Goal: Information Seeking & Learning: Learn about a topic

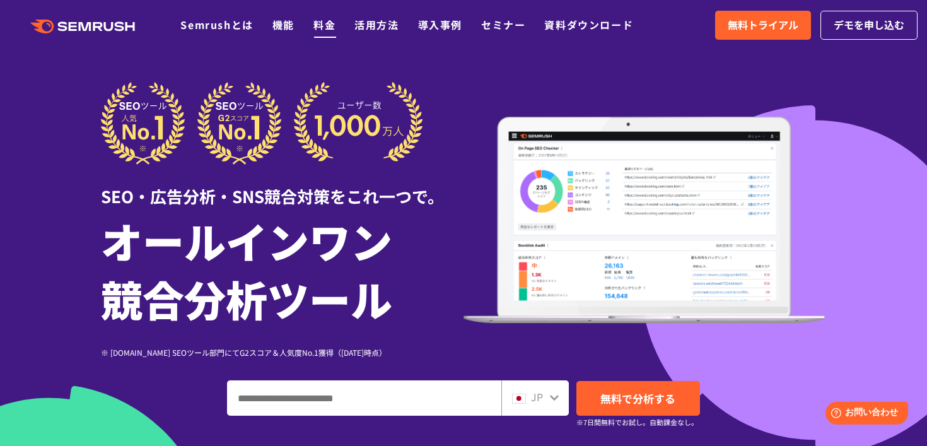
click at [329, 30] on link "料金" at bounding box center [324, 24] width 22 height 15
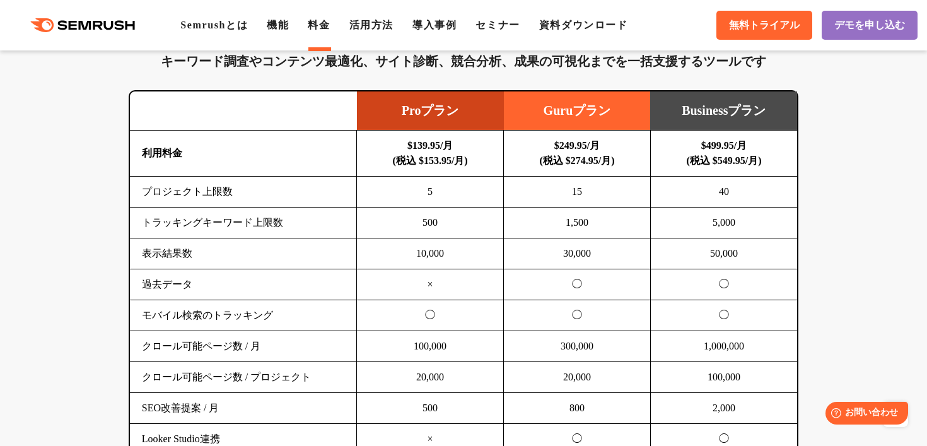
scroll to position [791, 0]
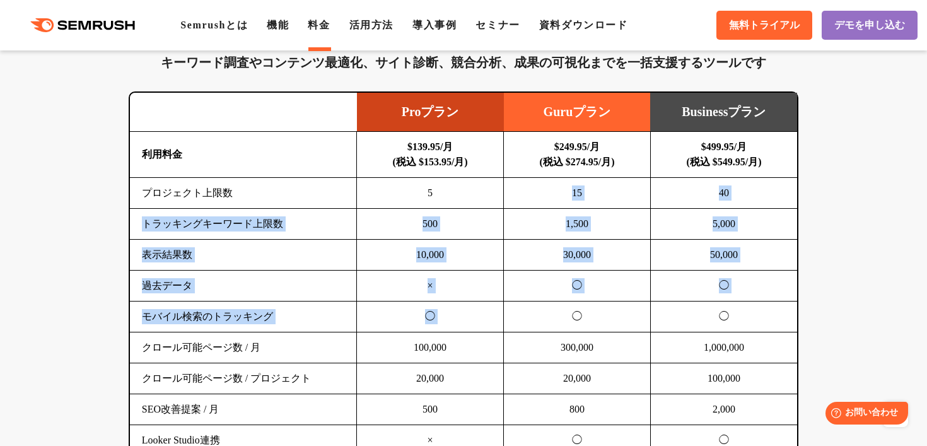
drag, startPoint x: 555, startPoint y: 189, endPoint x: 602, endPoint y: 306, distance: 126.2
click at [602, 307] on tbody "利用料金 $139.95/月 (税込 $153.95/月) $249.95/月 (税込 $274.95/月) $499.95/月 (税込 $549.95/月)…" at bounding box center [464, 348] width 668 height 432
click at [603, 231] on td "1,500" at bounding box center [577, 224] width 147 height 31
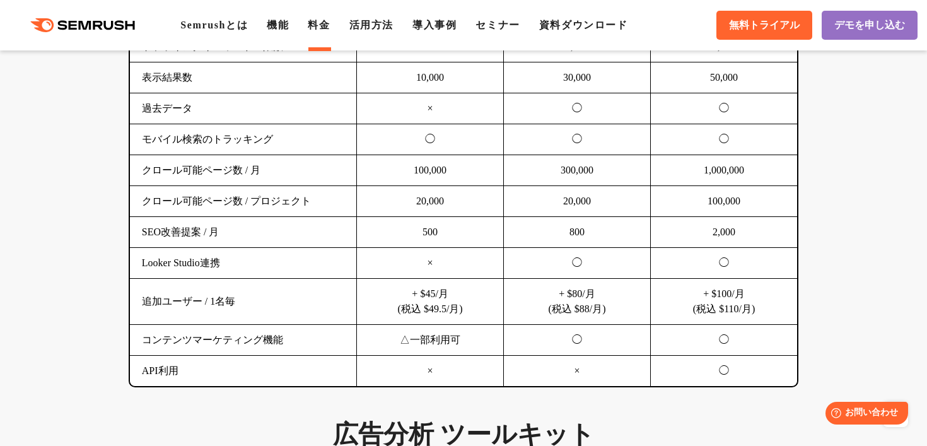
scroll to position [943, 0]
